Goal: Information Seeking & Learning: Check status

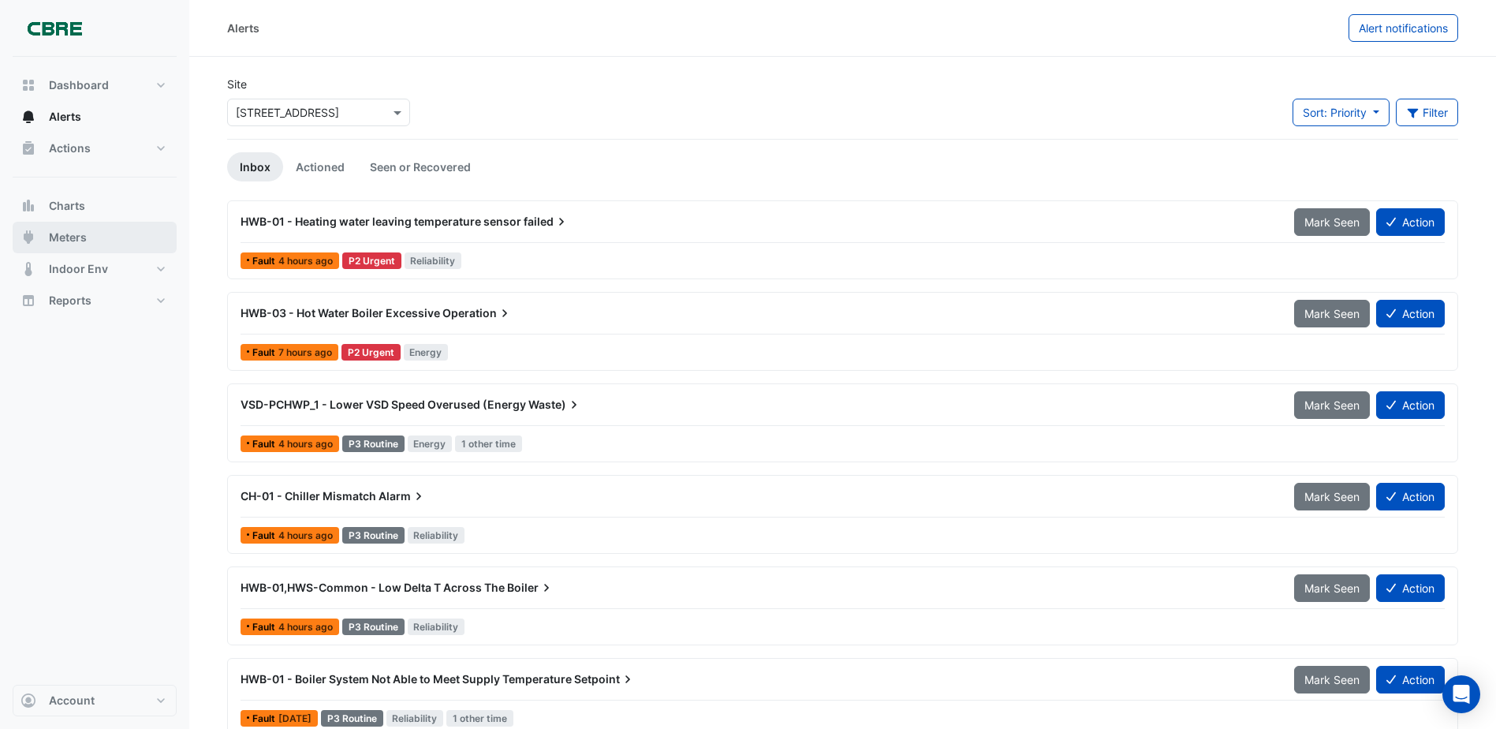
click at [63, 240] on span "Meters" at bounding box center [68, 238] width 38 height 16
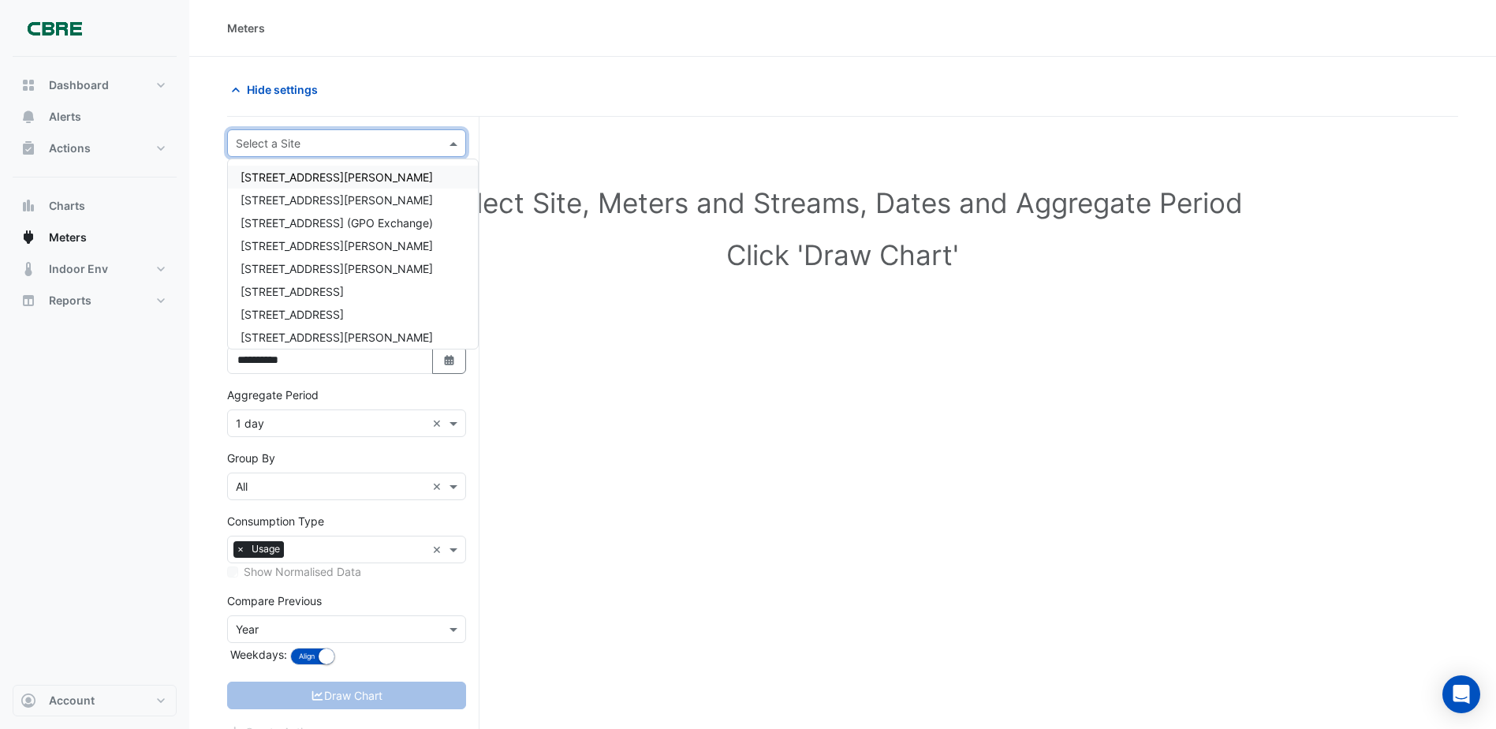
click at [440, 140] on div at bounding box center [346, 143] width 237 height 18
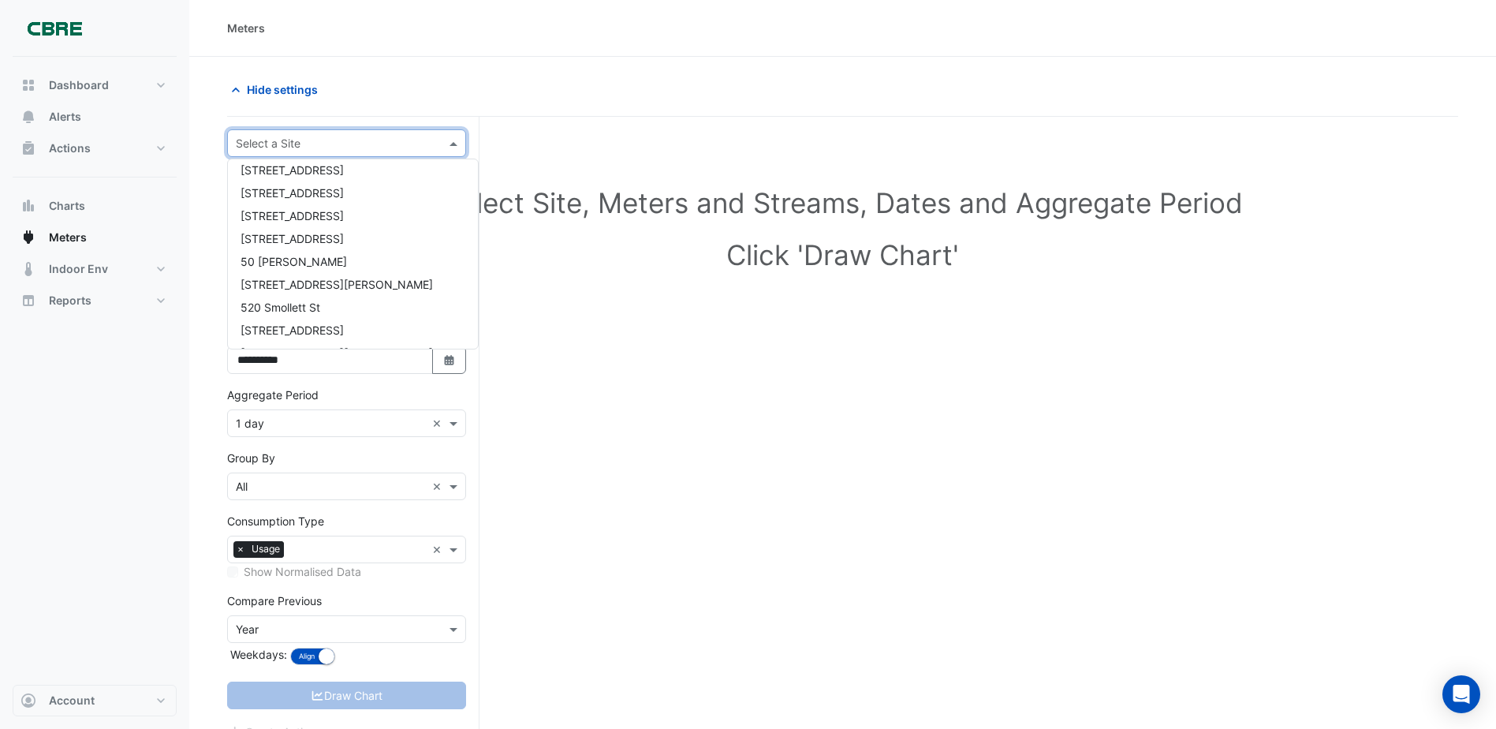
scroll to position [710, 0]
click at [323, 203] on span "[STREET_ADDRESS]" at bounding box center [292, 198] width 103 height 13
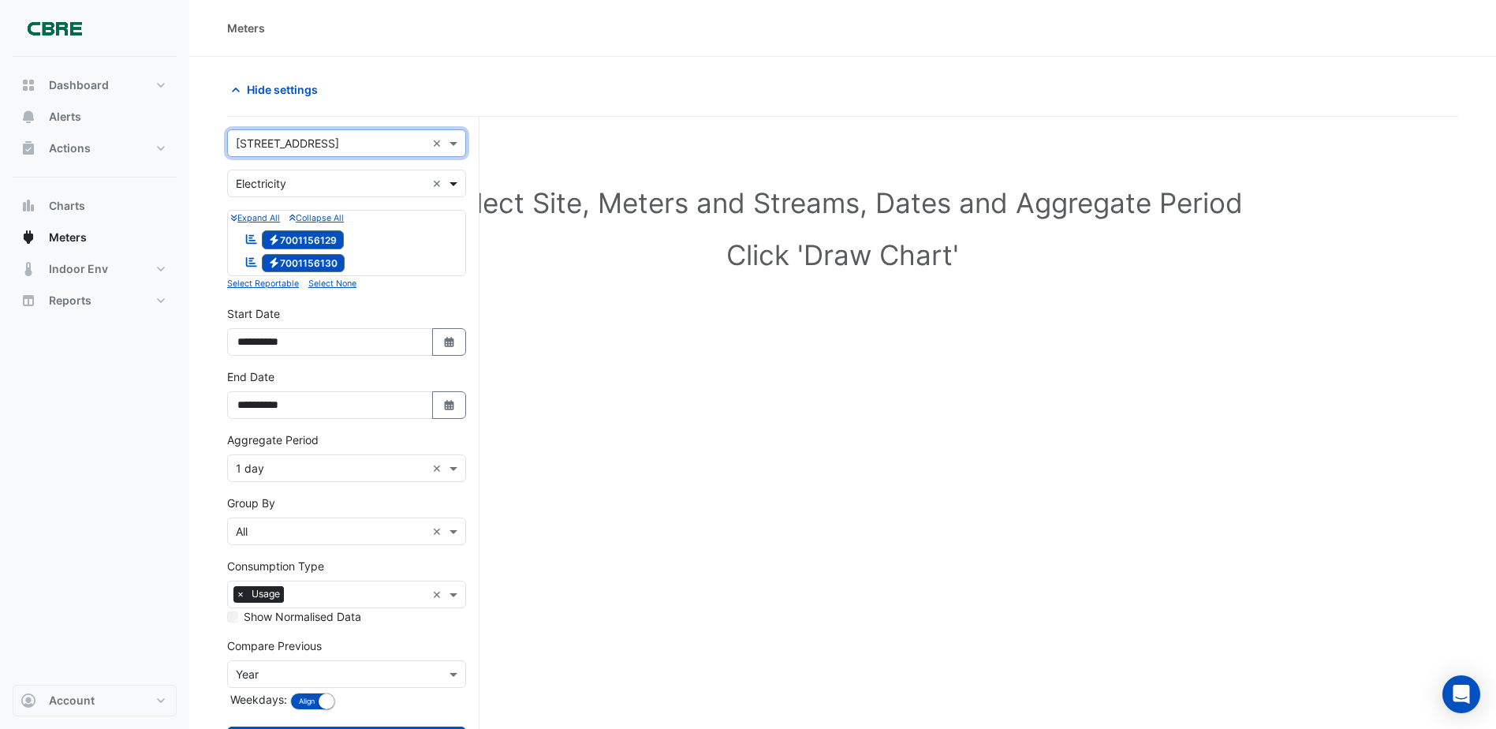
click at [460, 178] on span at bounding box center [456, 183] width 20 height 17
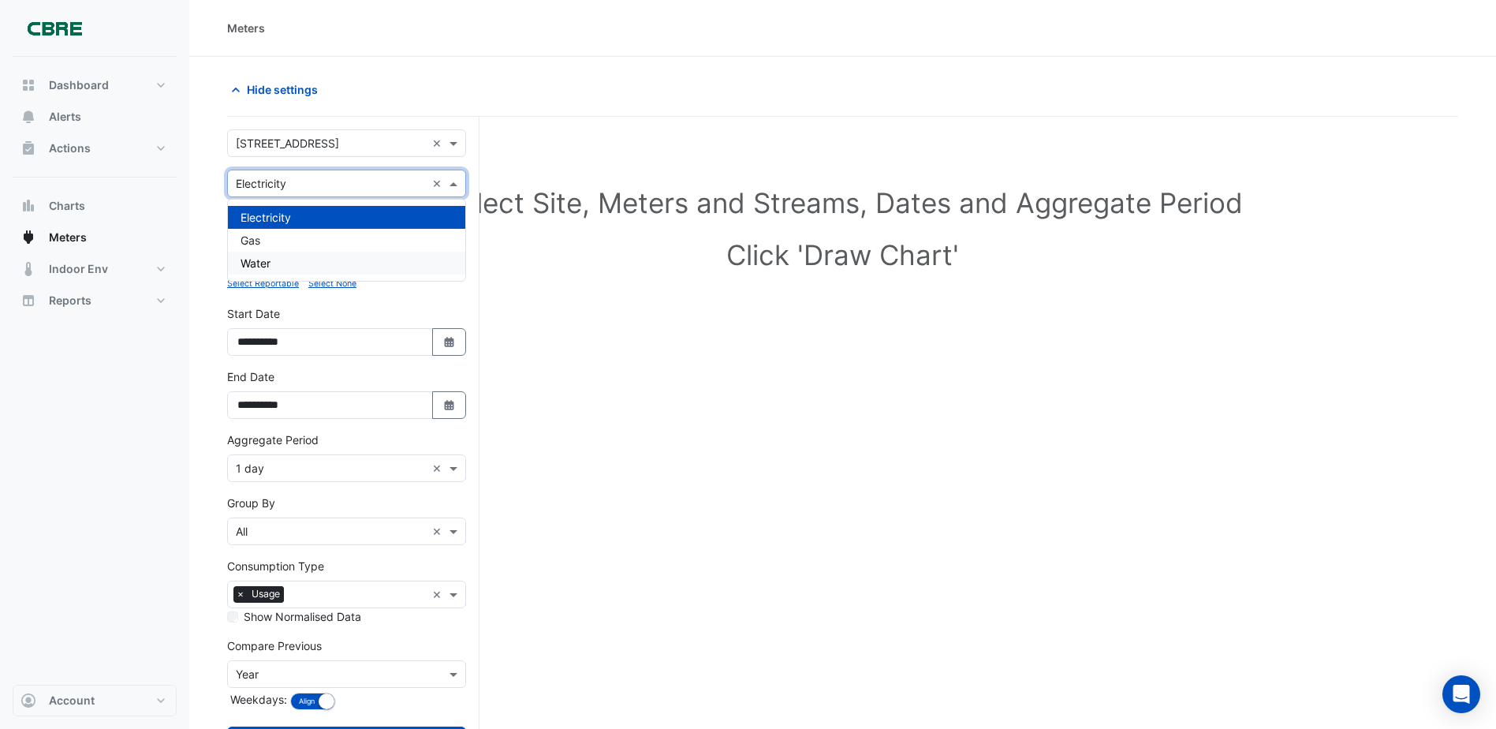
click at [335, 264] on div "Water" at bounding box center [346, 263] width 237 height 23
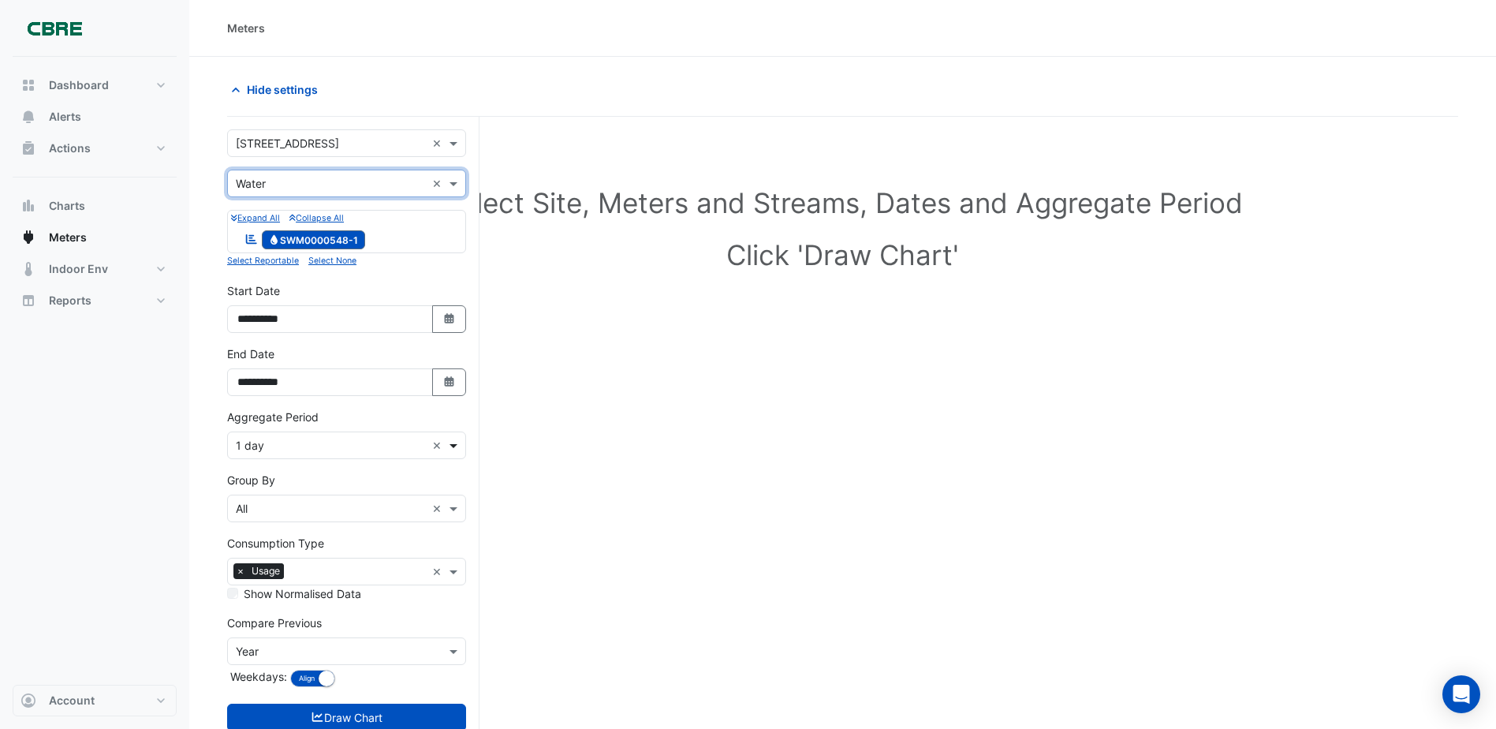
click at [451, 442] on span at bounding box center [456, 445] width 20 height 17
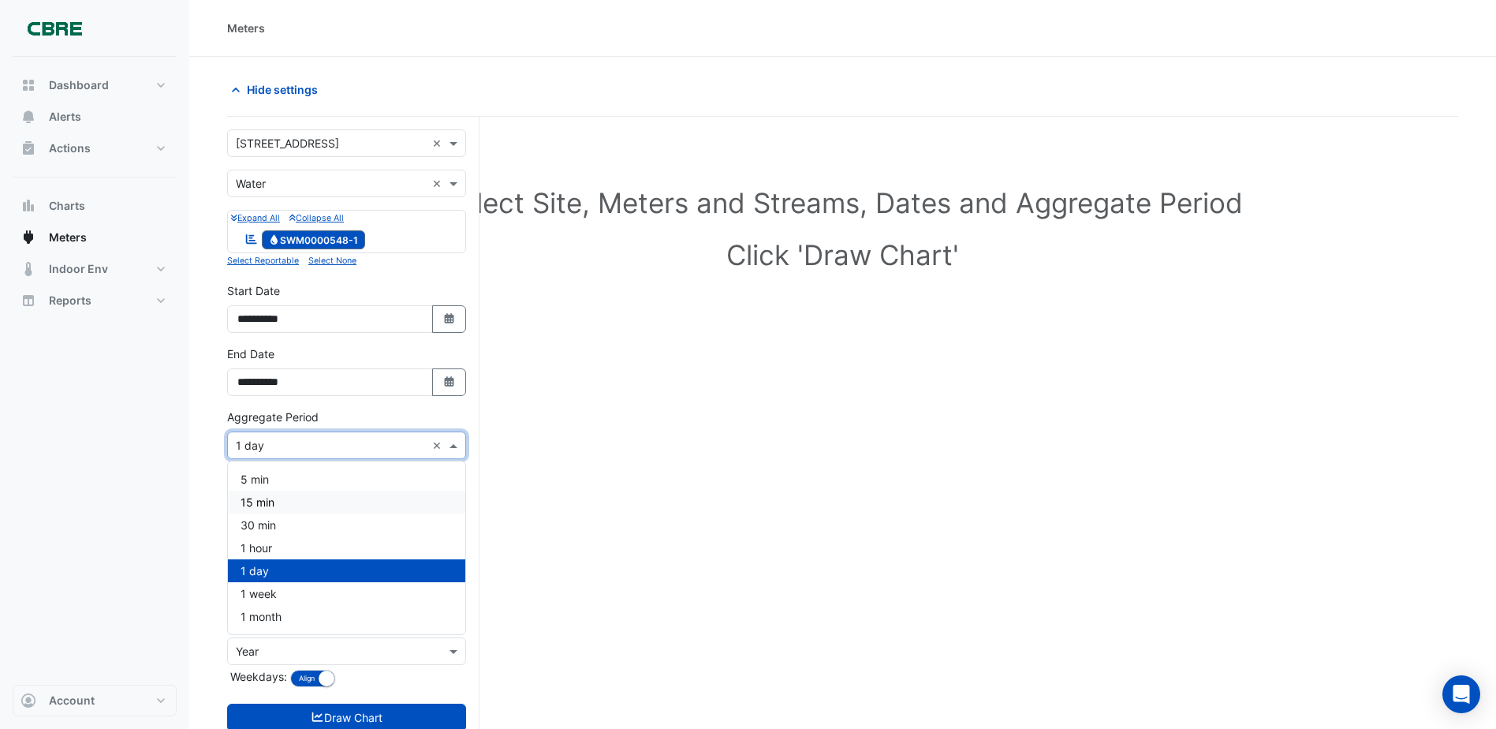
click at [297, 504] on div "15 min" at bounding box center [346, 502] width 237 height 23
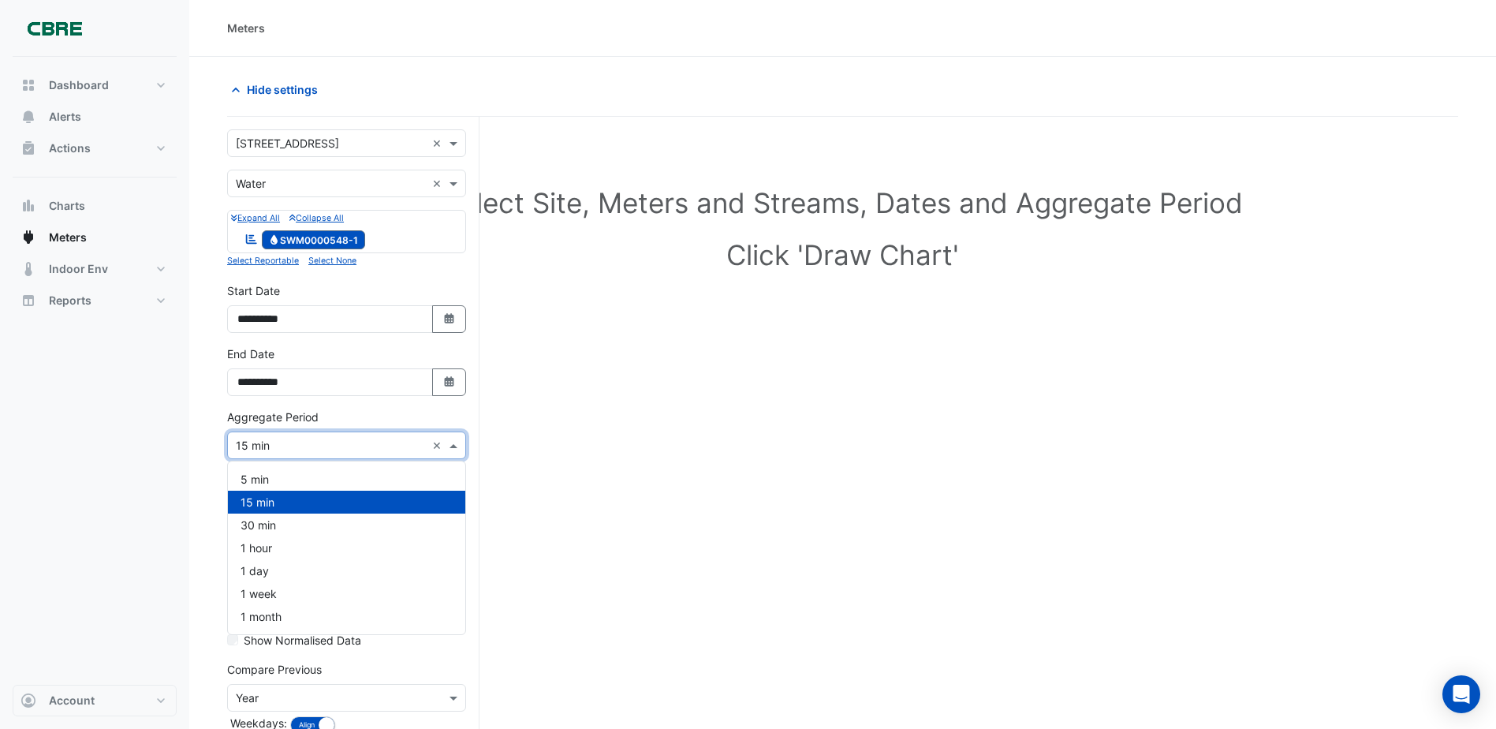
click at [453, 440] on span at bounding box center [456, 445] width 20 height 17
click at [304, 525] on div "30 min" at bounding box center [346, 524] width 237 height 23
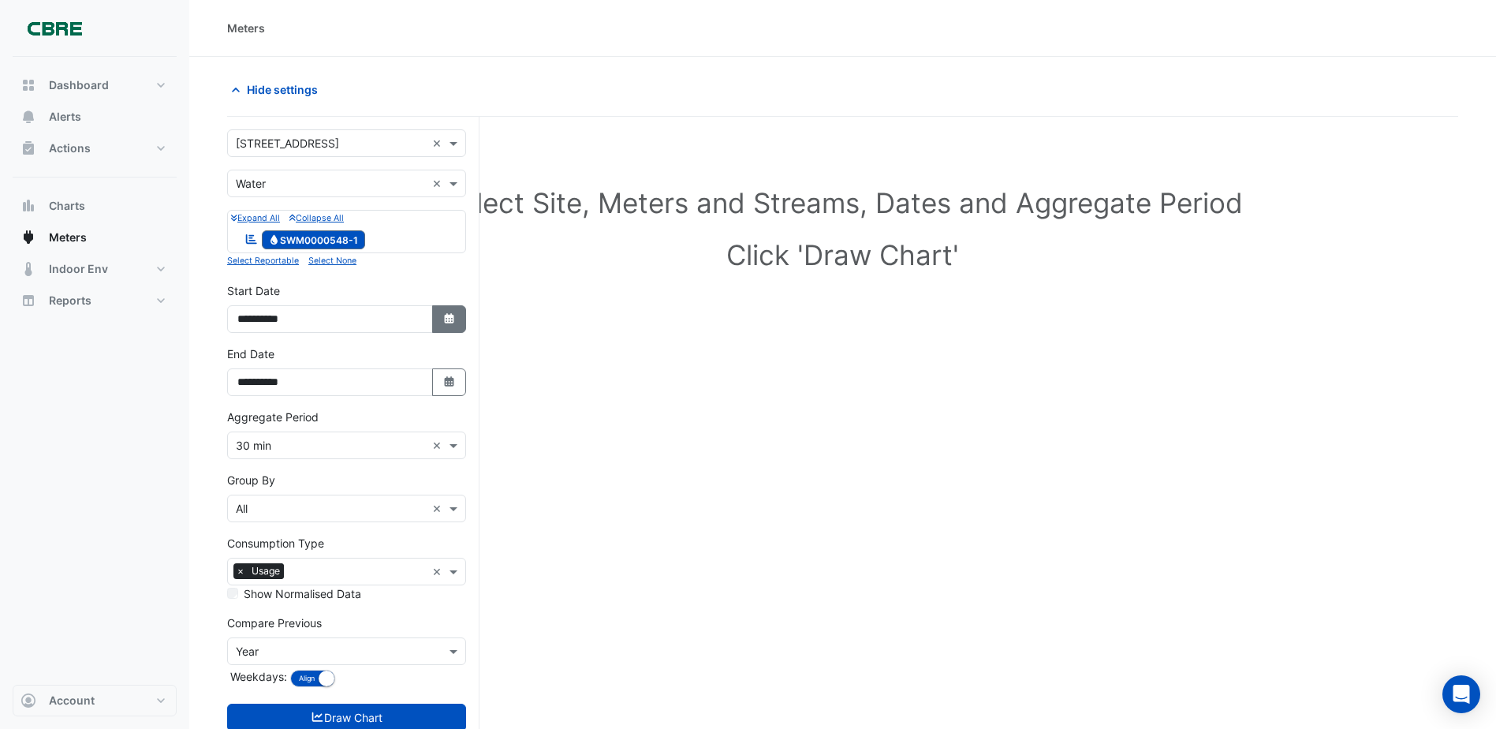
click at [447, 316] on icon "button" at bounding box center [448, 318] width 9 height 10
select select "*"
select select "****"
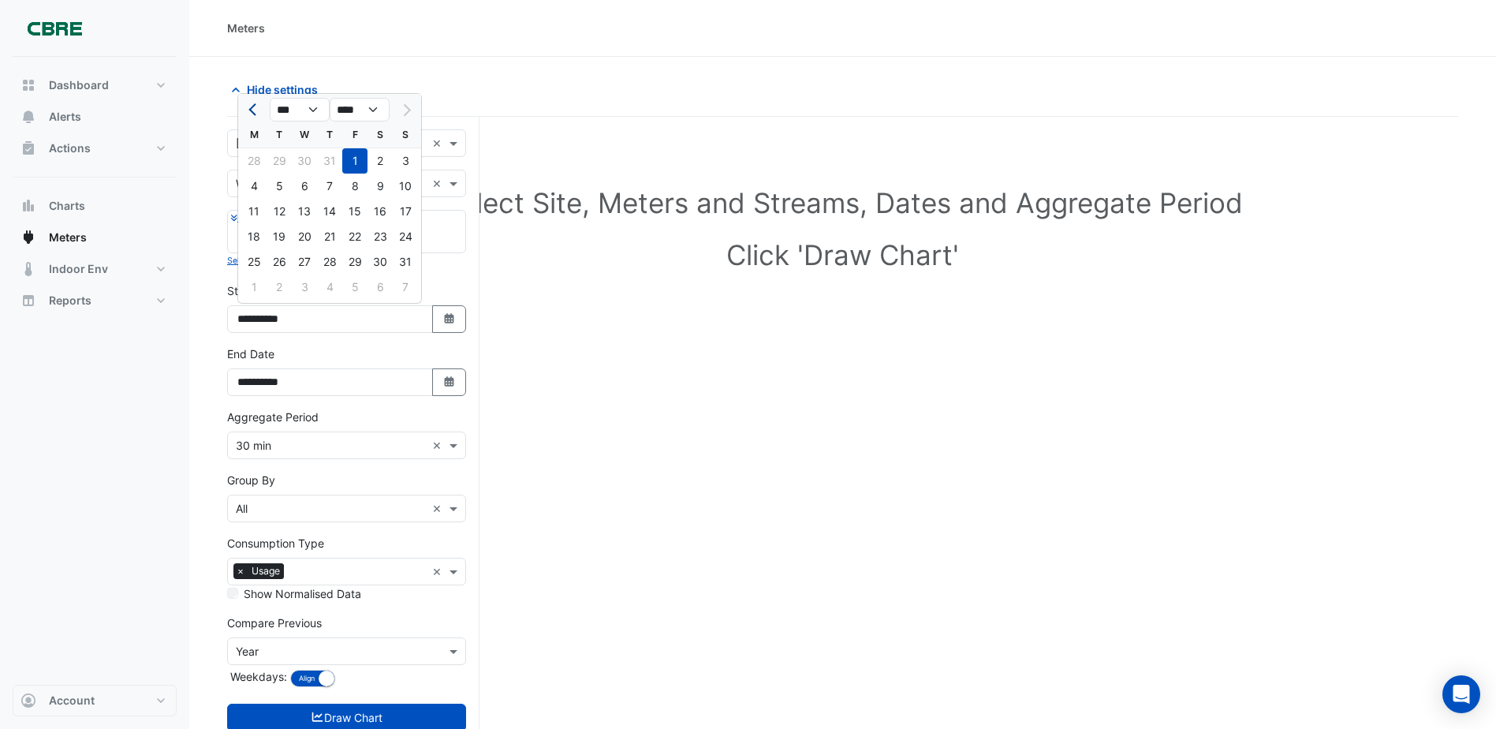
click at [251, 110] on span "Previous month" at bounding box center [254, 110] width 12 height 12
select select "*"
click at [280, 158] on div "1" at bounding box center [279, 160] width 25 height 25
type input "**********"
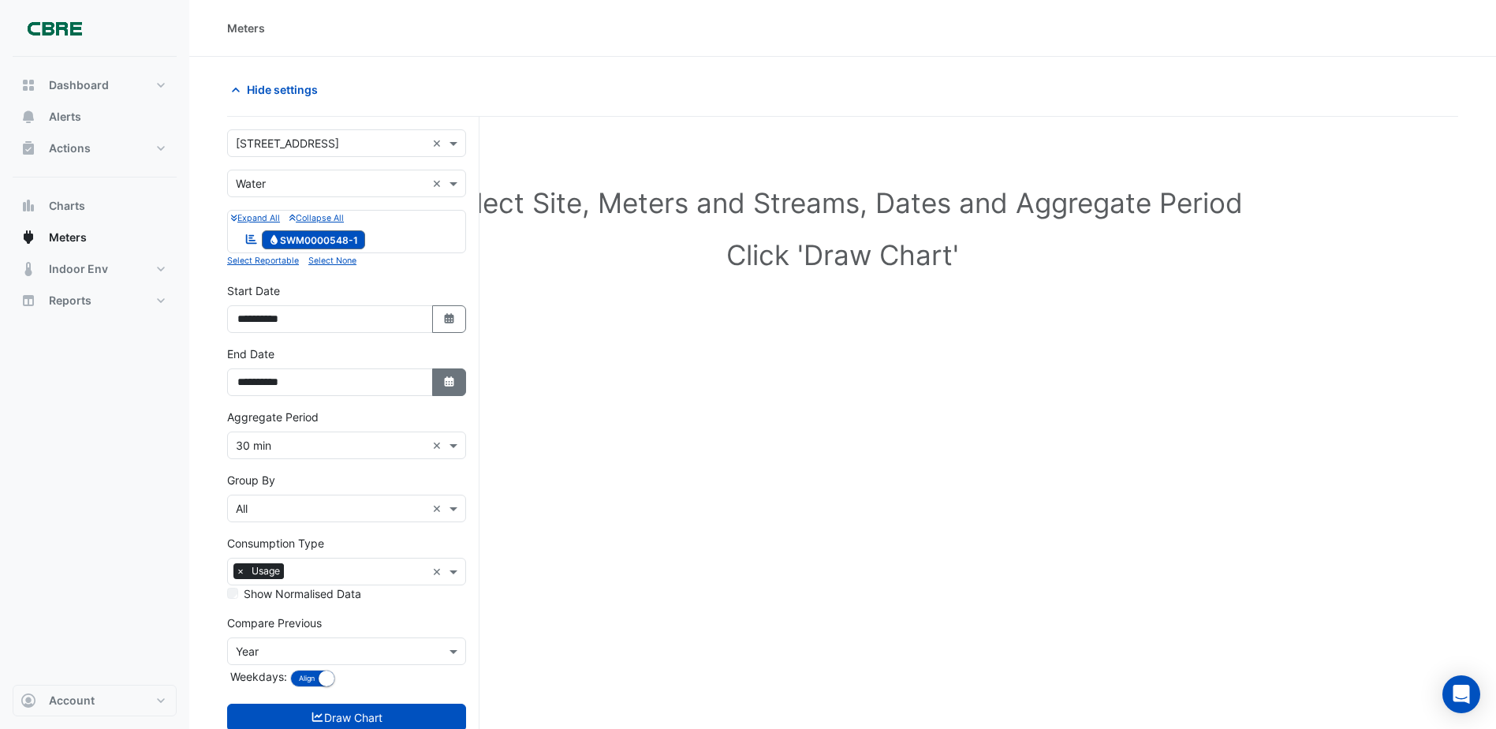
click at [447, 381] on icon "button" at bounding box center [448, 381] width 9 height 10
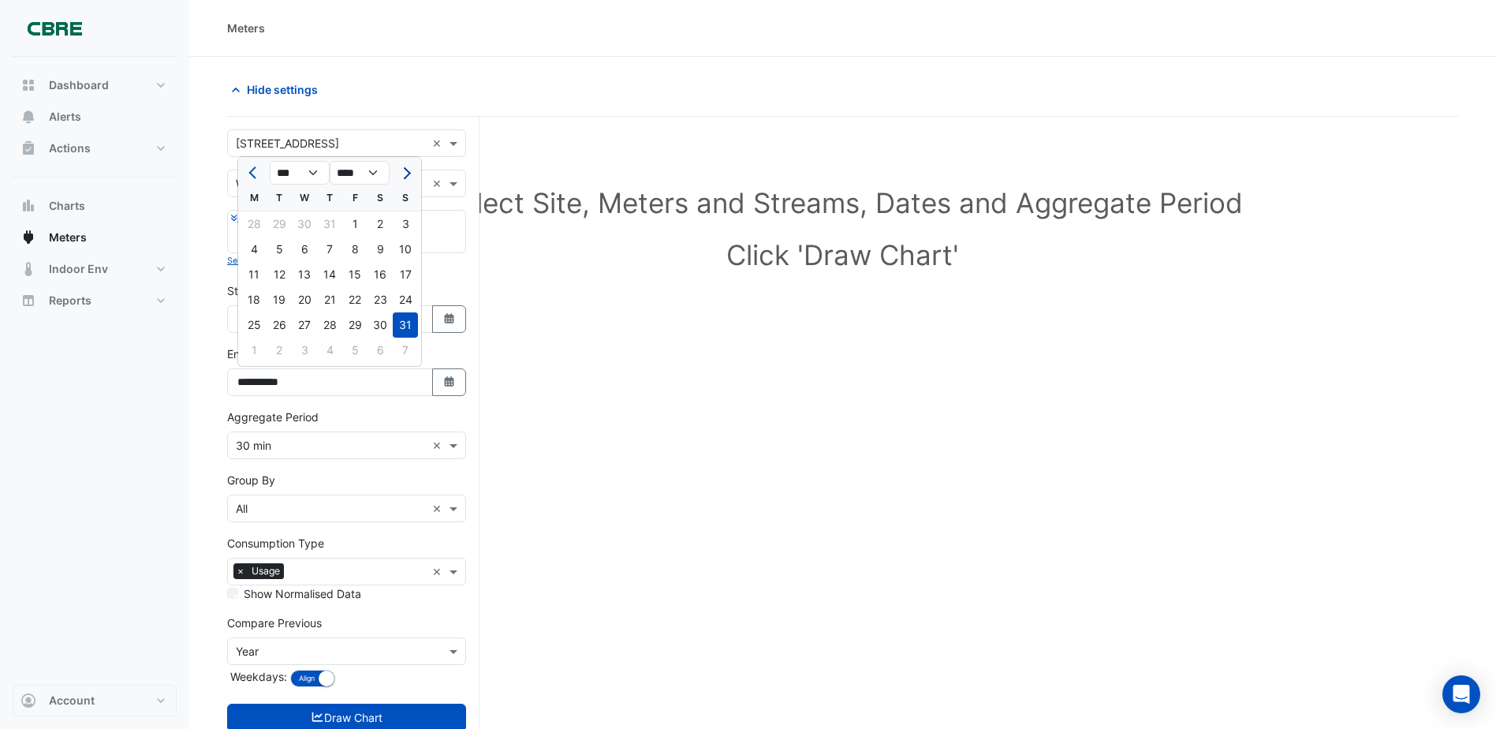
click at [404, 172] on span "Next month" at bounding box center [405, 173] width 12 height 12
select select "*"
click at [305, 296] on div "24" at bounding box center [304, 299] width 25 height 25
type input "**********"
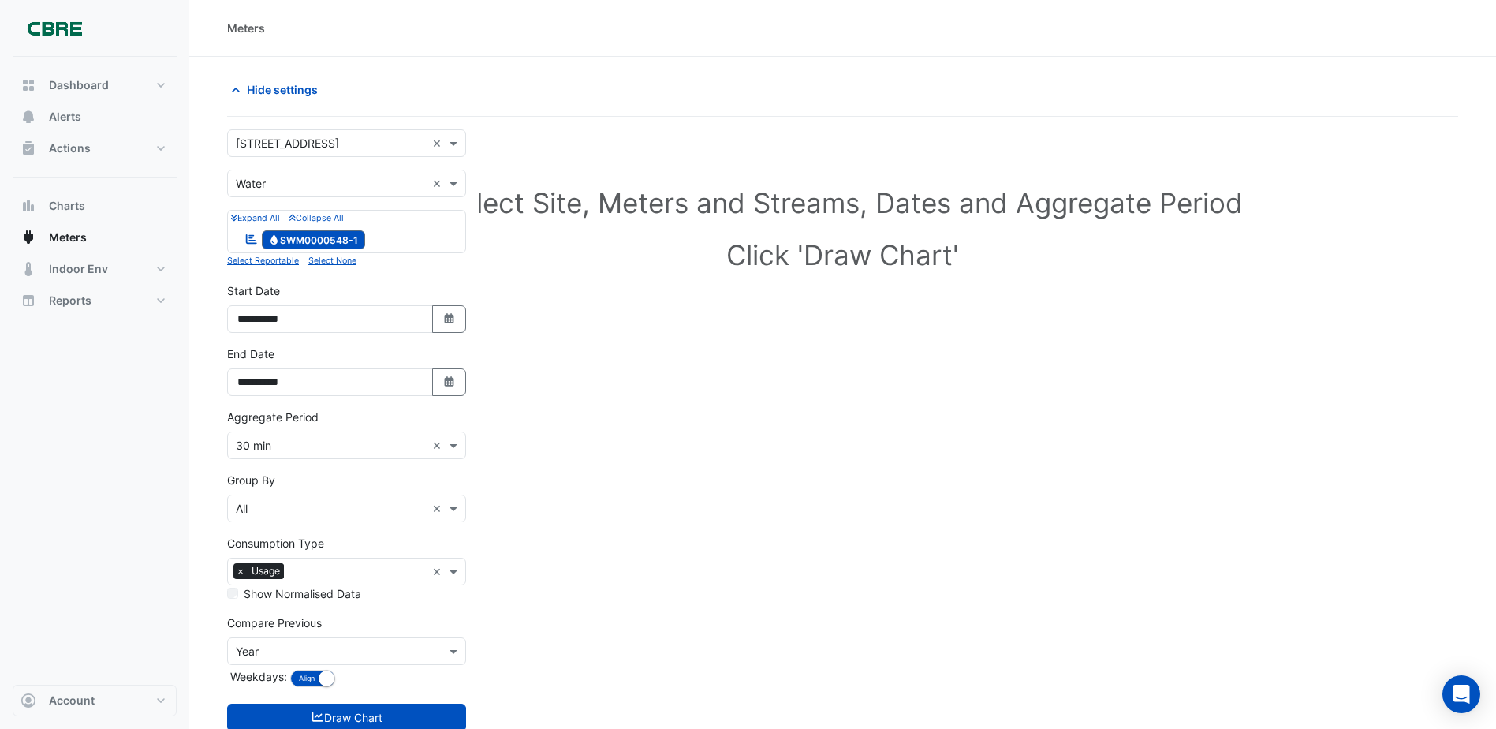
scroll to position [60, 0]
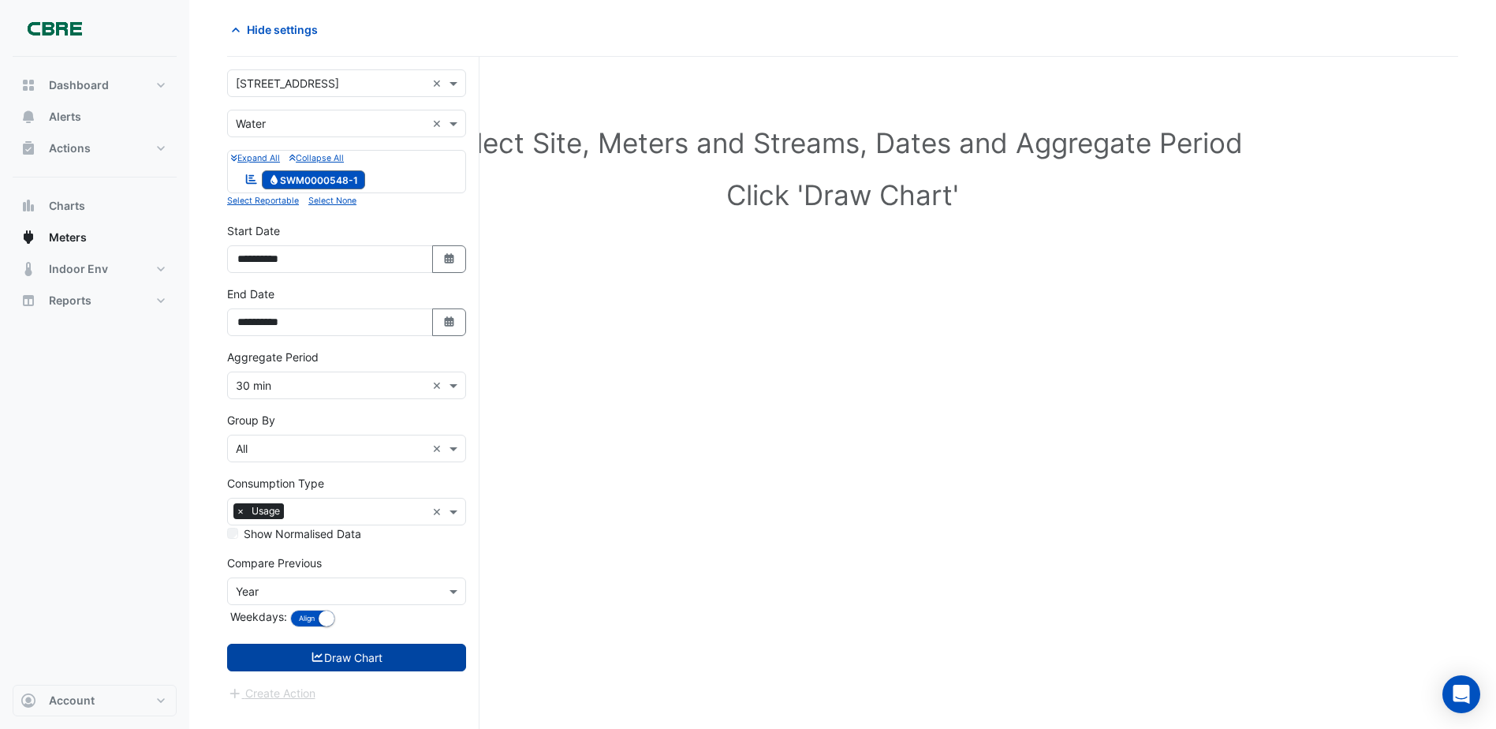
click at [352, 659] on button "Draw Chart" at bounding box center [346, 658] width 239 height 28
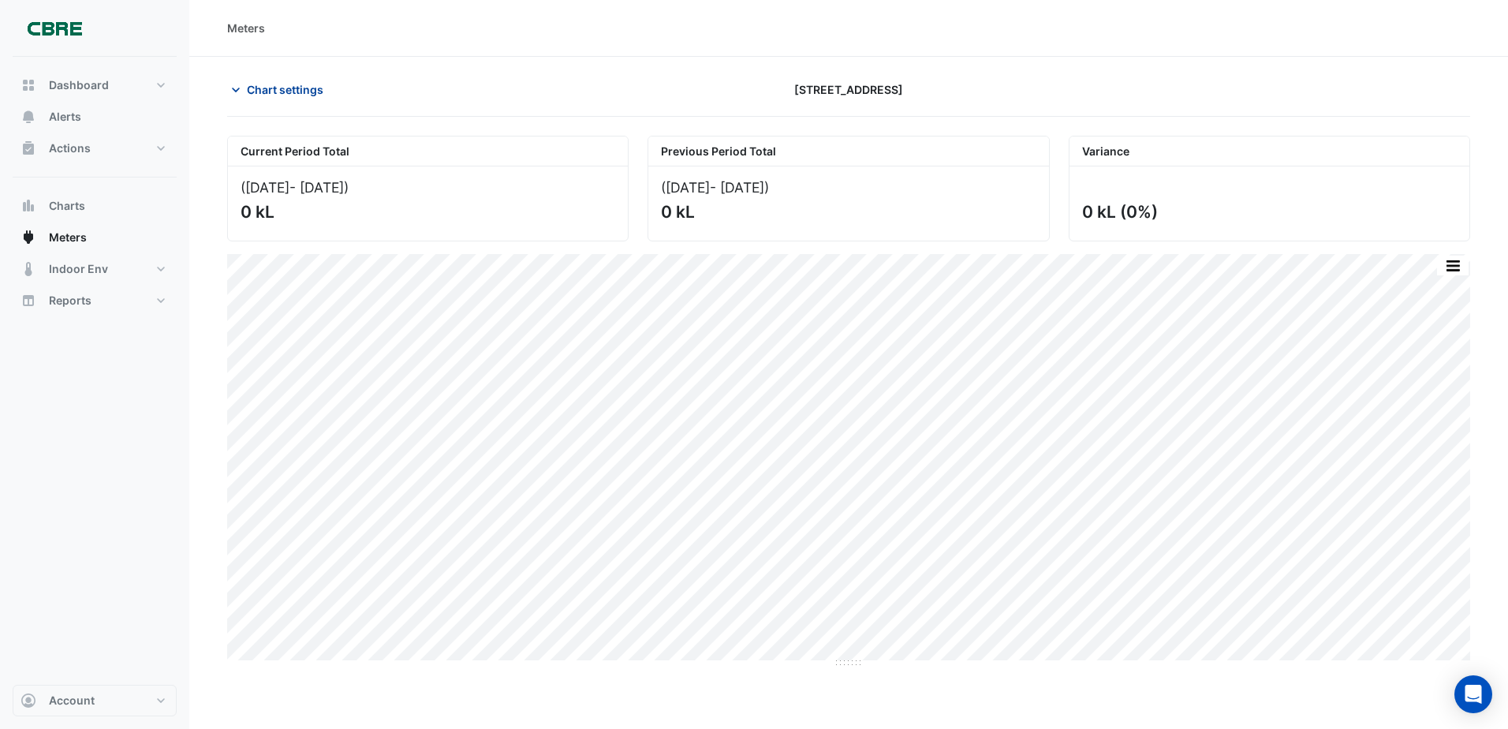
click at [293, 88] on span "Chart settings" at bounding box center [285, 89] width 77 height 17
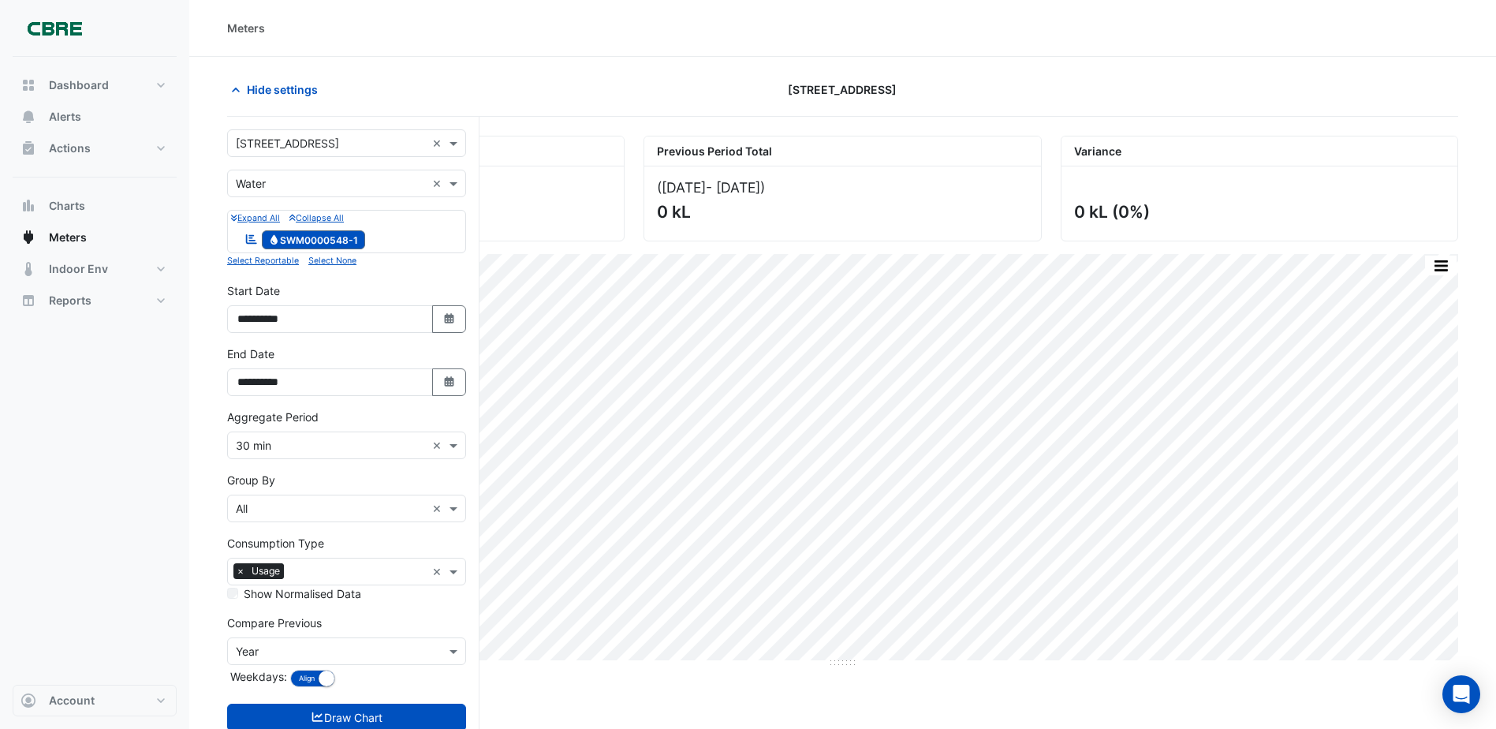
click at [342, 236] on span "Water SWM0000548-1" at bounding box center [314, 239] width 104 height 19
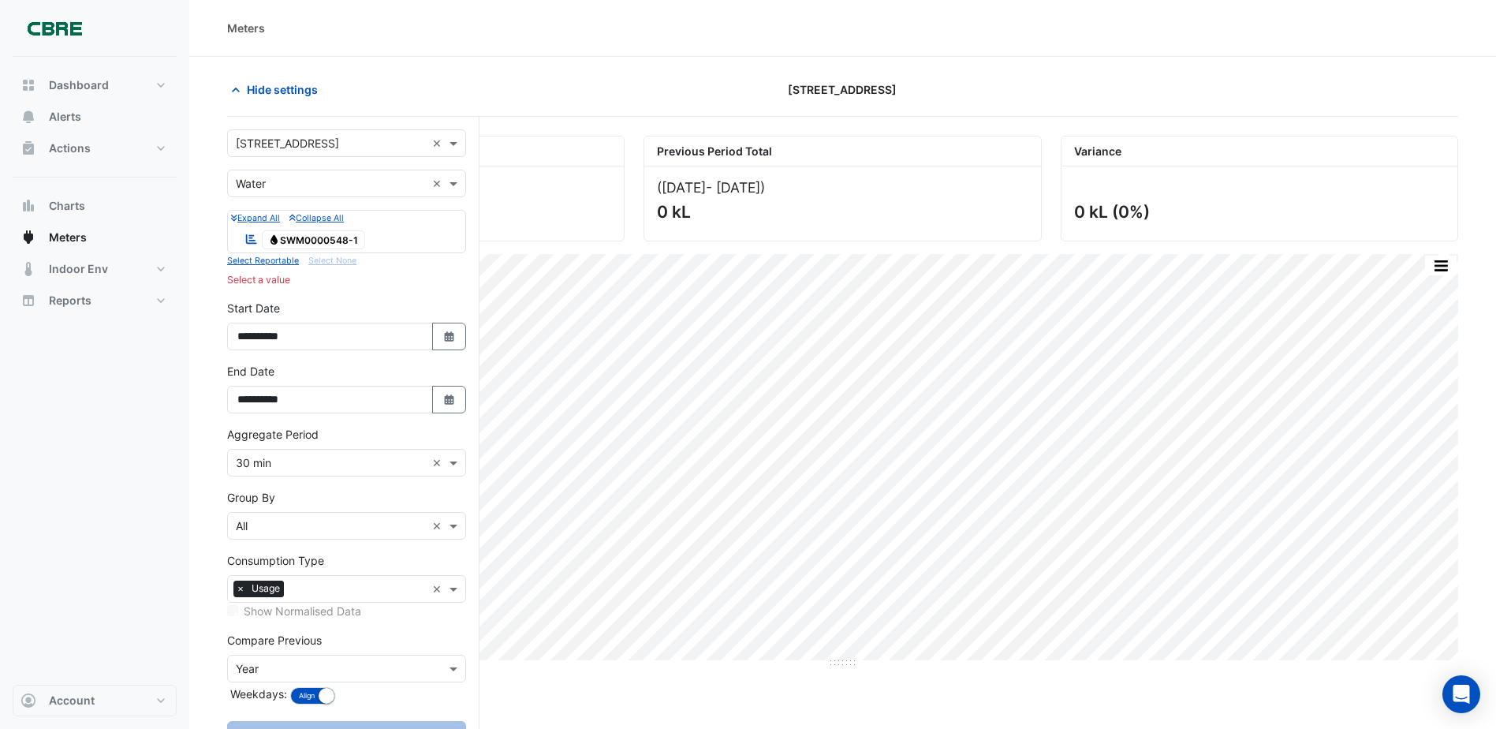
click at [420, 223] on div "Expand All Collapse All Reportable Water SWM0000548-1" at bounding box center [346, 231] width 239 height 43
click at [251, 236] on icon at bounding box center [251, 238] width 11 height 9
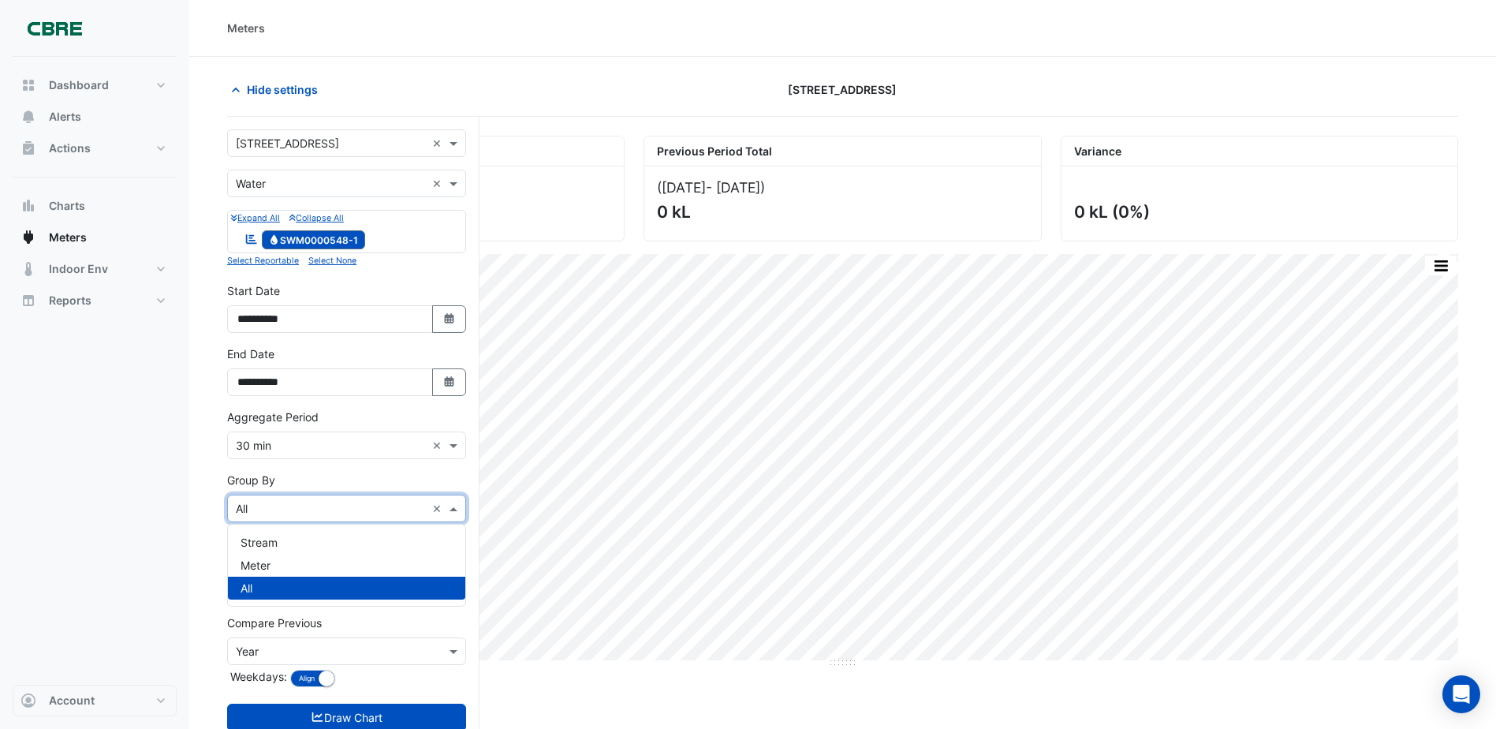
click at [450, 506] on span at bounding box center [456, 508] width 20 height 17
click at [404, 564] on div "Meter" at bounding box center [346, 565] width 237 height 23
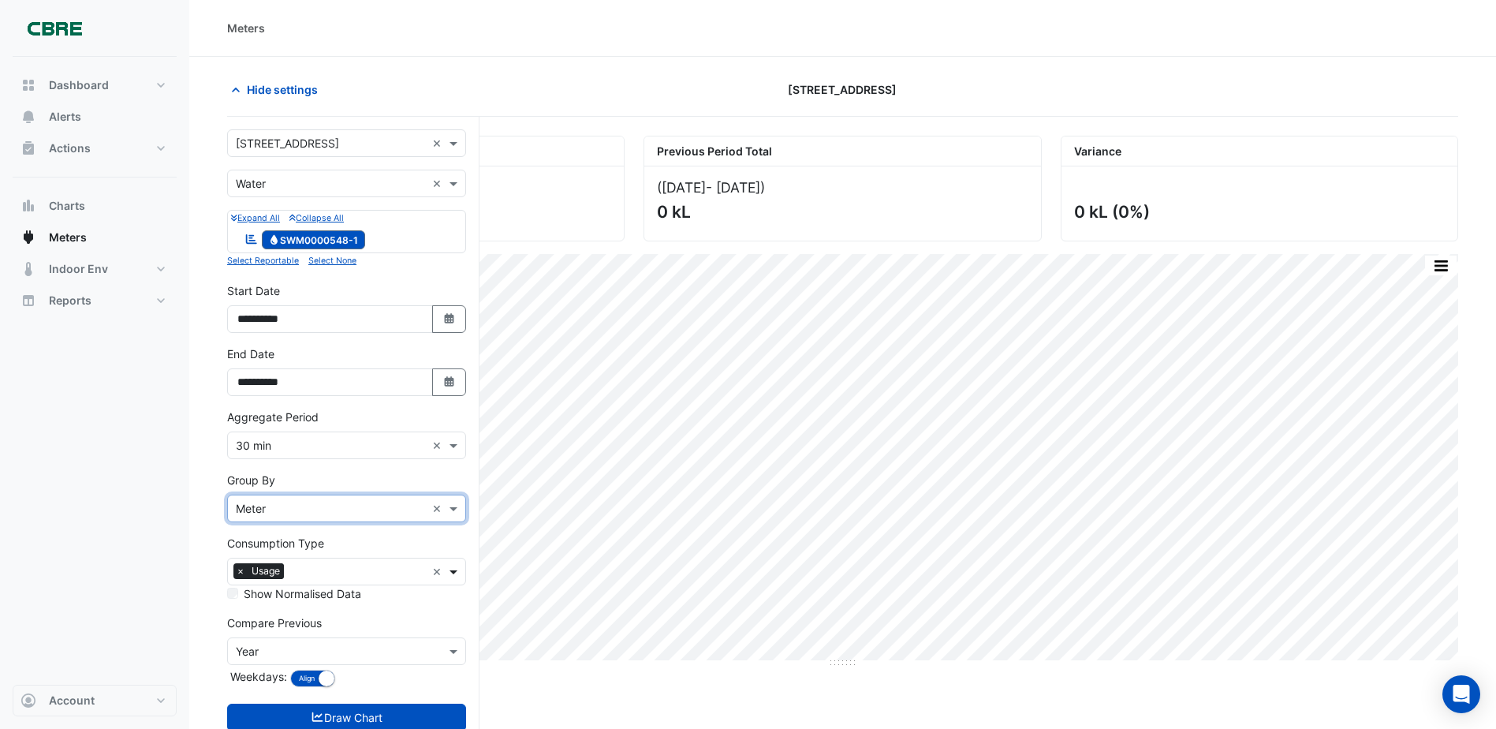
click at [456, 568] on span at bounding box center [456, 571] width 20 height 17
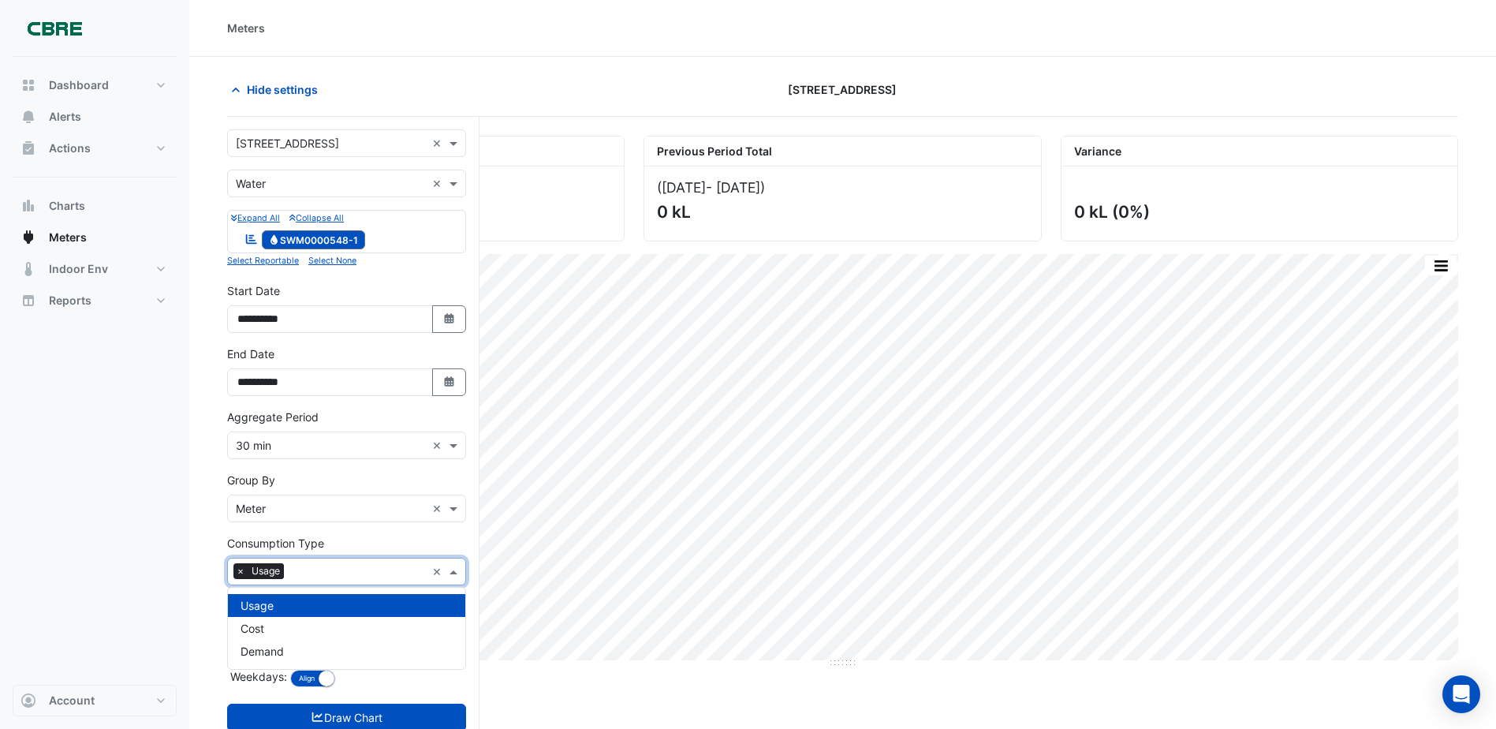
click at [456, 568] on span at bounding box center [456, 571] width 20 height 17
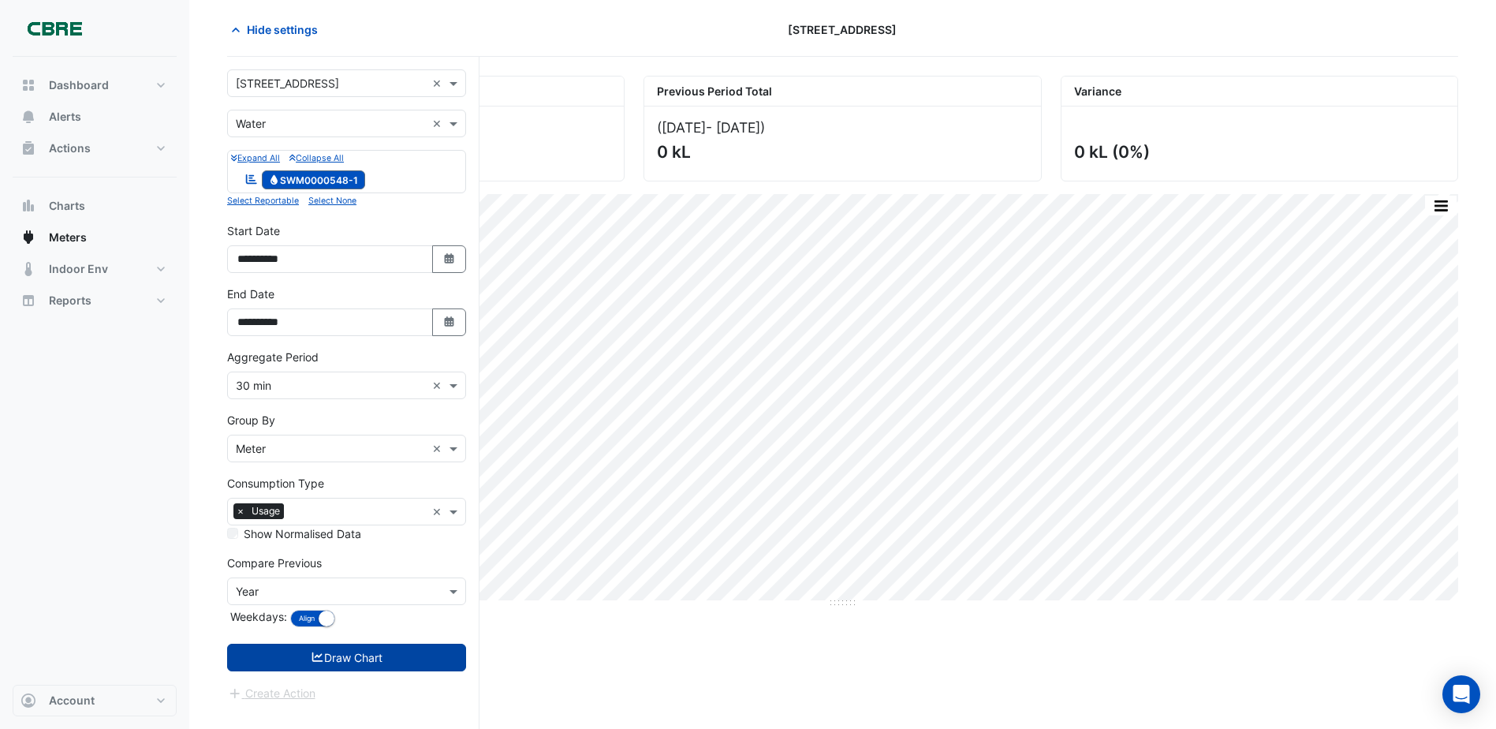
click at [378, 653] on button "Draw Chart" at bounding box center [346, 658] width 239 height 28
